Goal: Navigation & Orientation: Find specific page/section

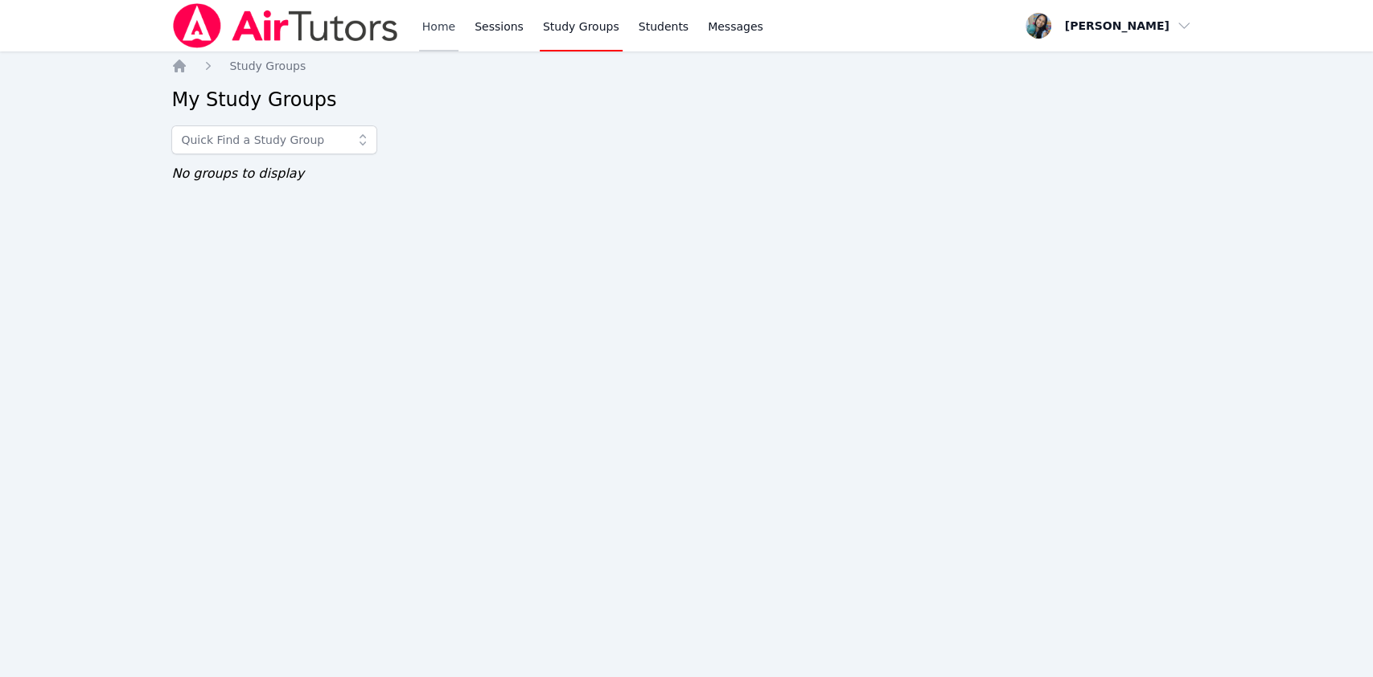
click at [440, 28] on link "Home" at bounding box center [438, 25] width 39 height 51
